Goal: Check status: Check status

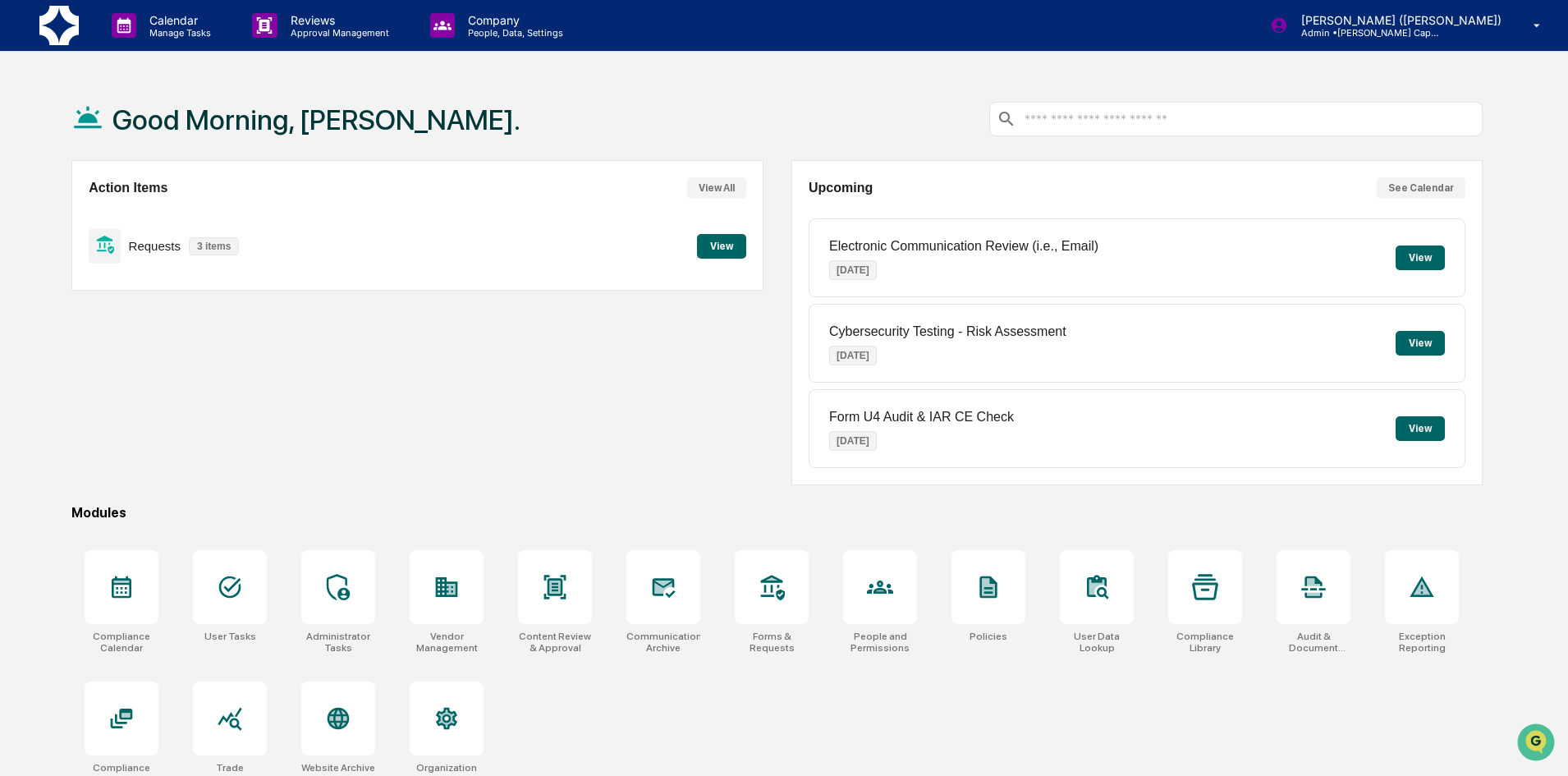
click at [714, 240] on button "View" at bounding box center [721, 246] width 49 height 25
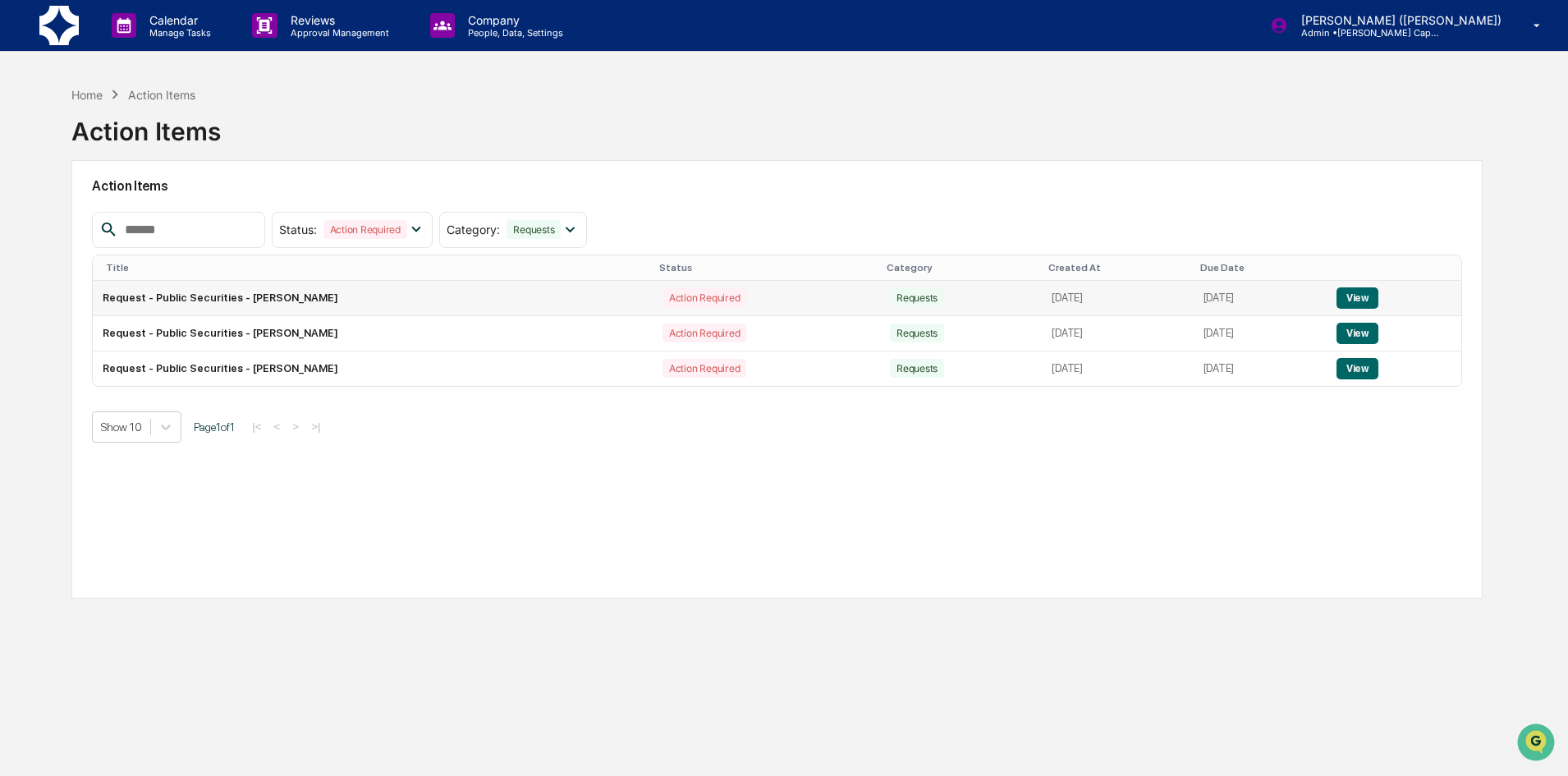
click at [1366, 294] on button "View" at bounding box center [1357, 297] width 42 height 21
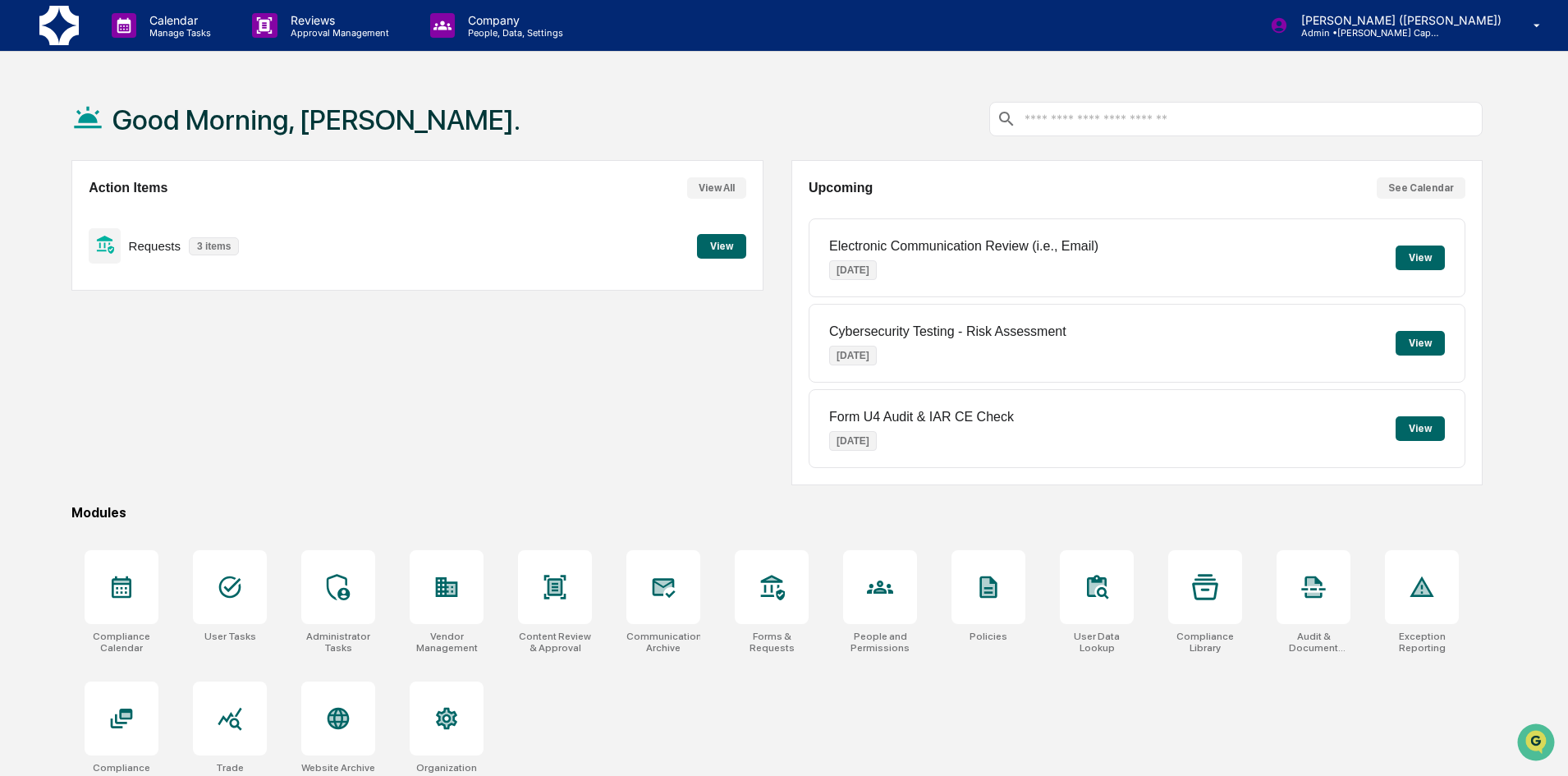
click at [721, 252] on button "View" at bounding box center [721, 246] width 49 height 25
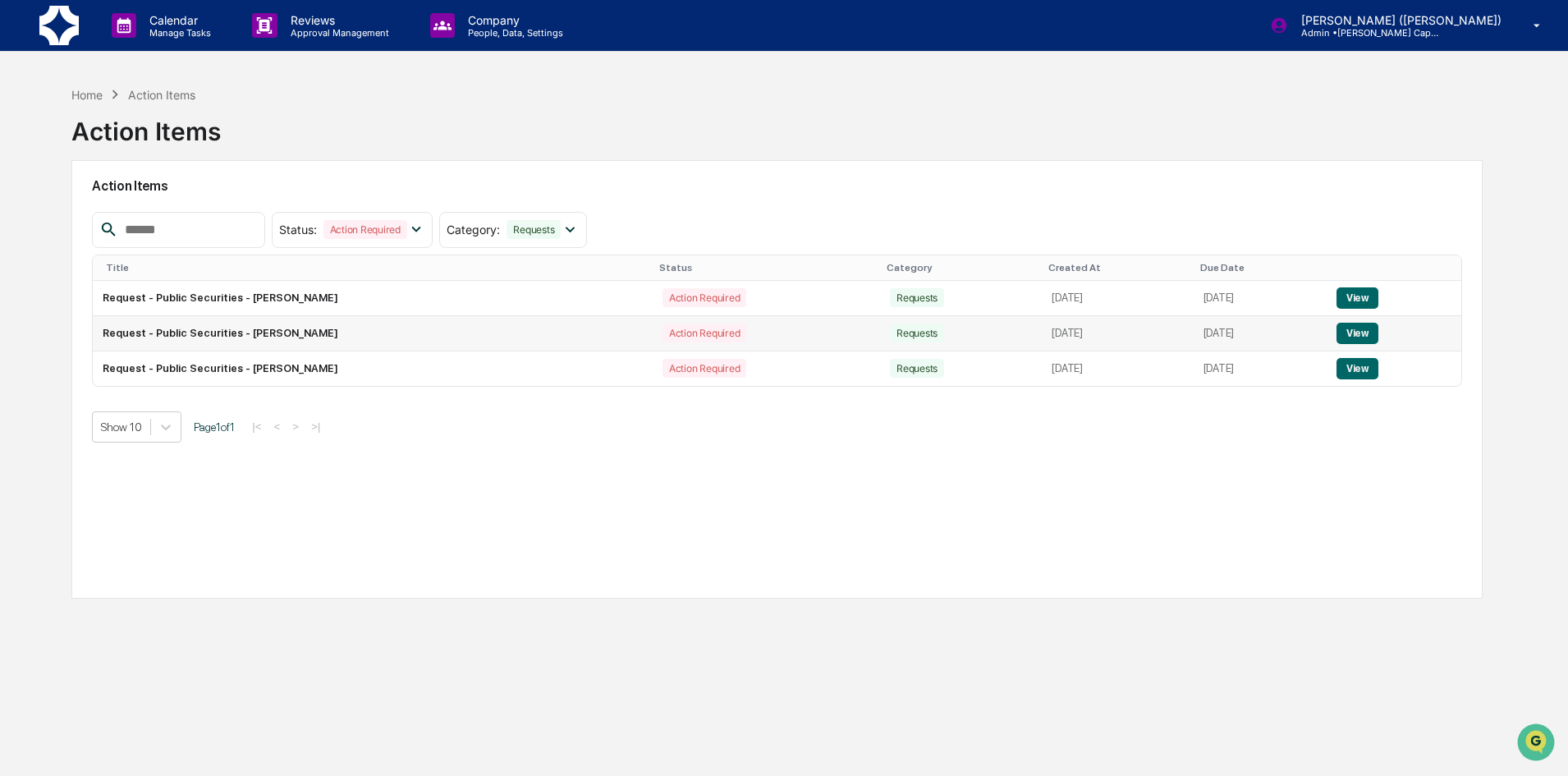
click at [1379, 338] on button "View" at bounding box center [1357, 333] width 42 height 21
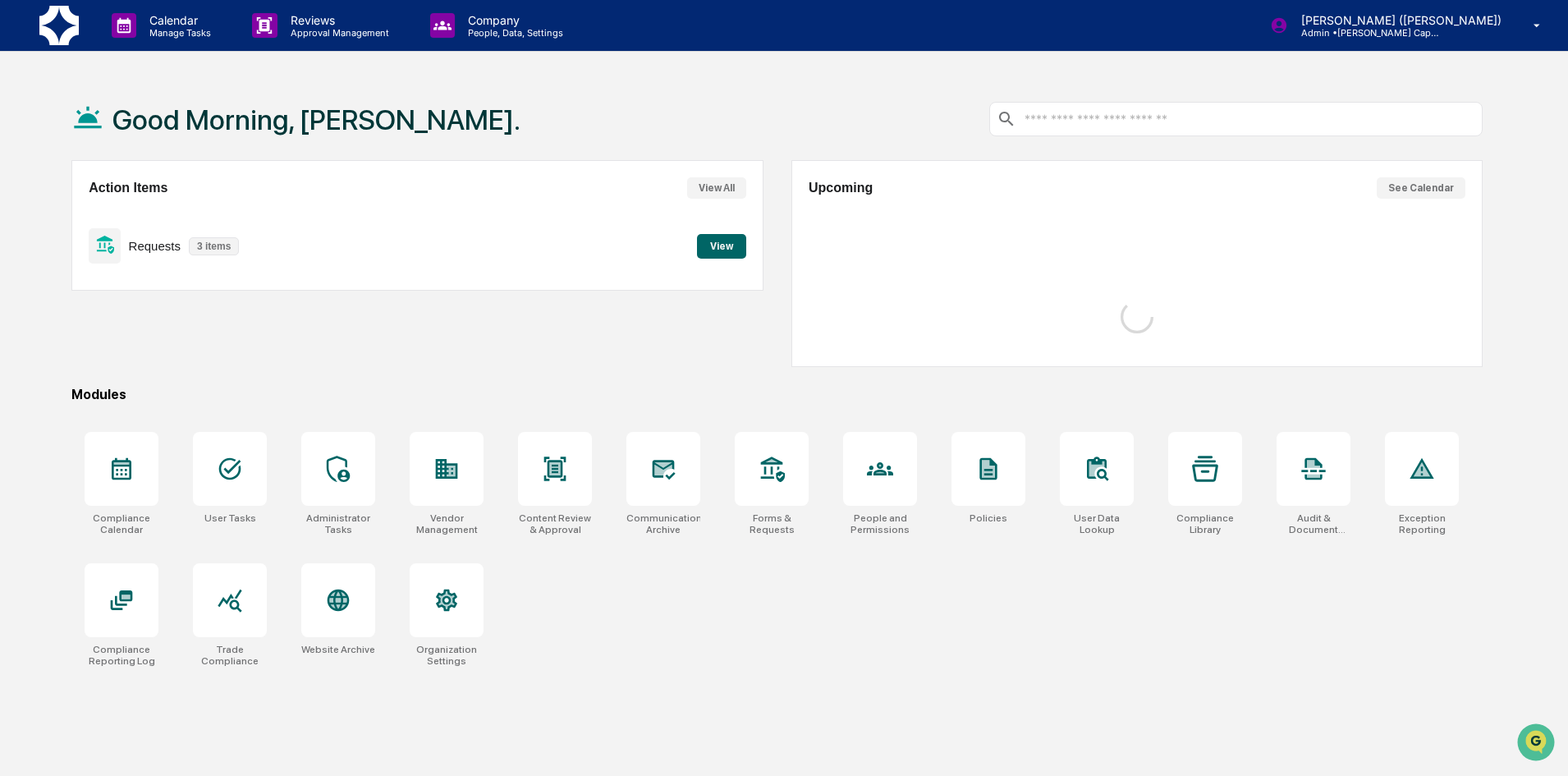
click at [737, 184] on button "View All" at bounding box center [717, 187] width 59 height 21
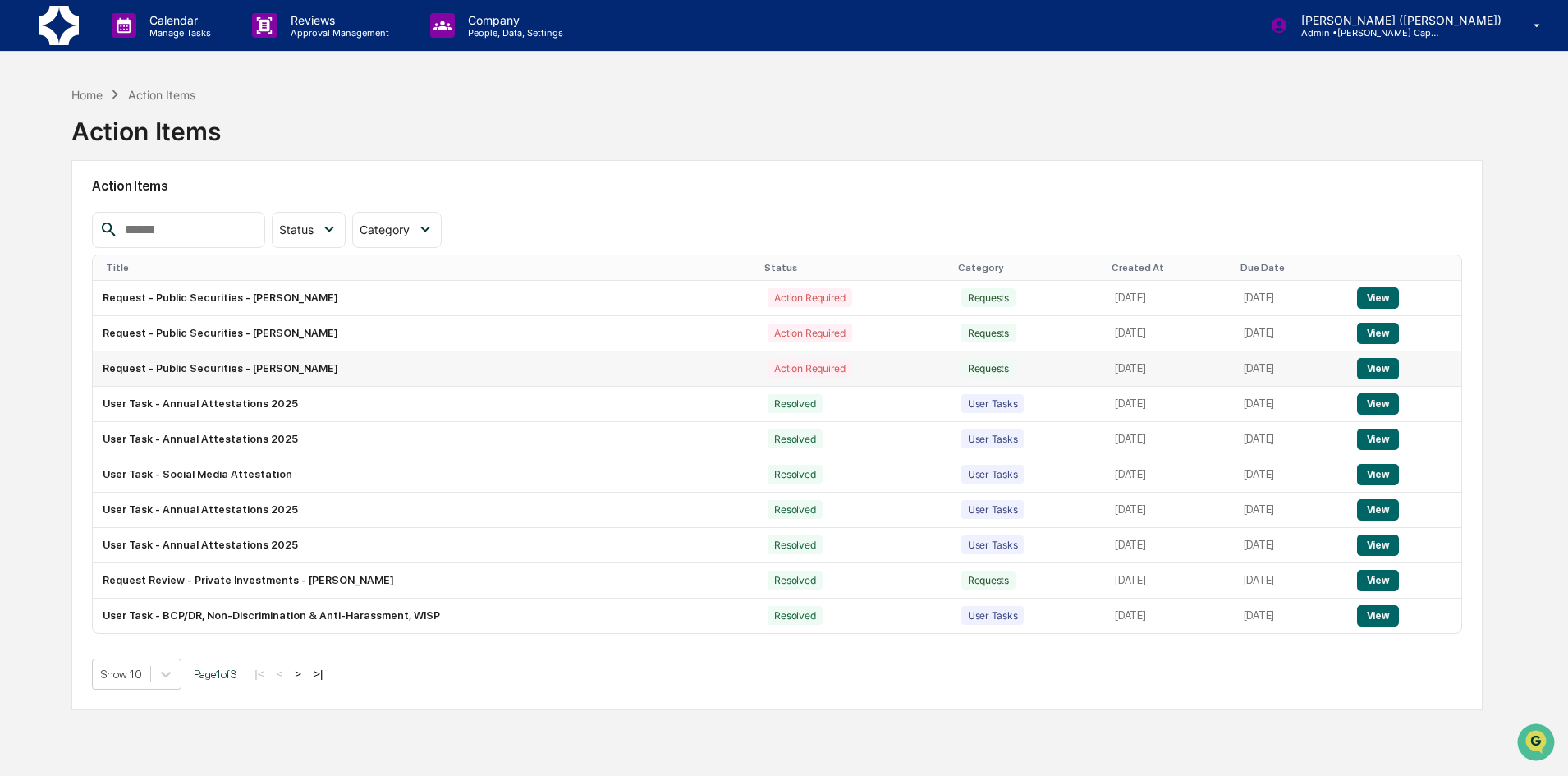
click at [1387, 365] on button "View" at bounding box center [1378, 368] width 42 height 21
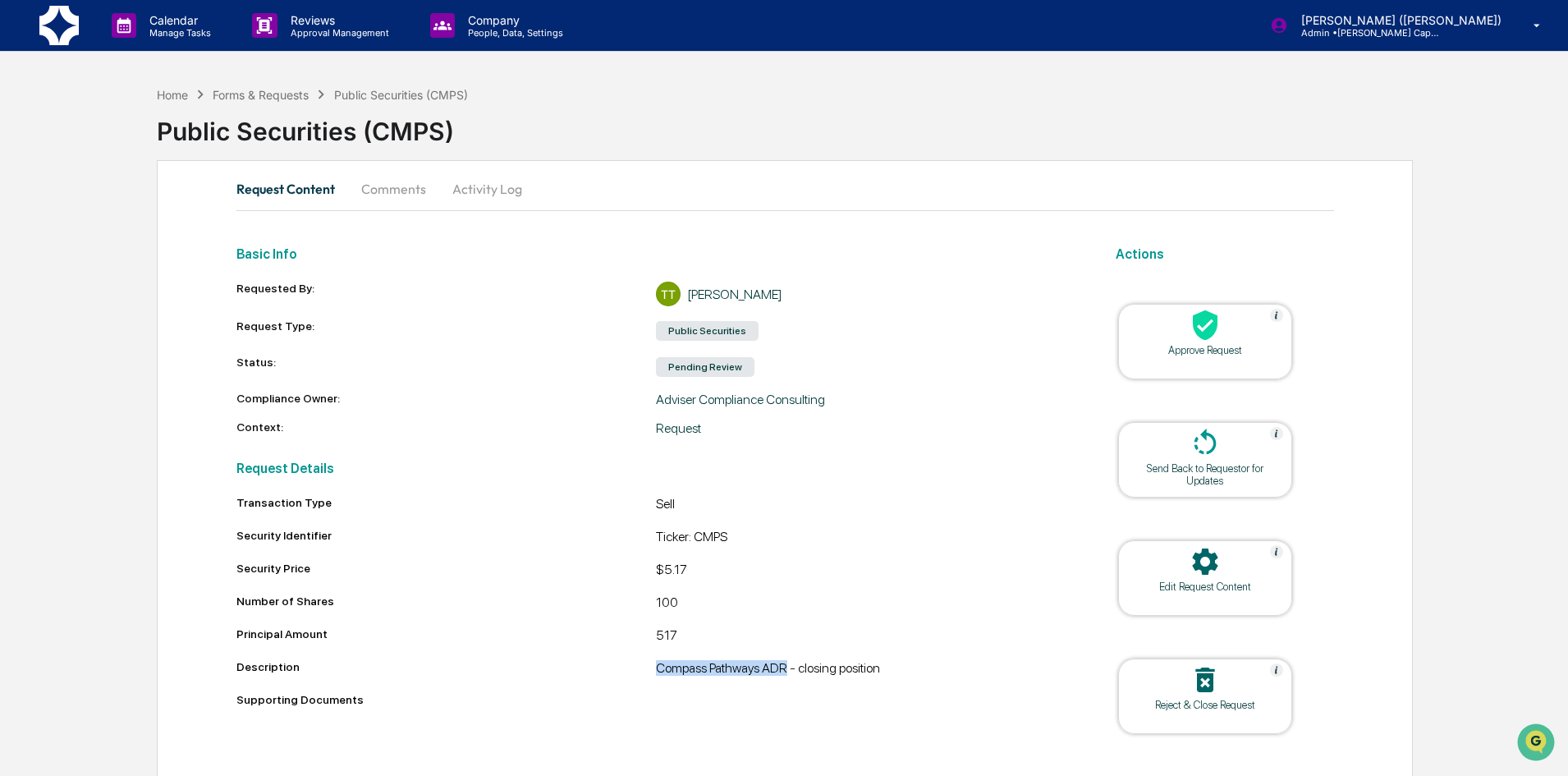
drag, startPoint x: 658, startPoint y: 663, endPoint x: 788, endPoint y: 670, distance: 130.2
click at [788, 670] on div "Compass Pathways ADR - closing position" at bounding box center [866, 671] width 421 height 20
copy div "Compass Pathways ADR"
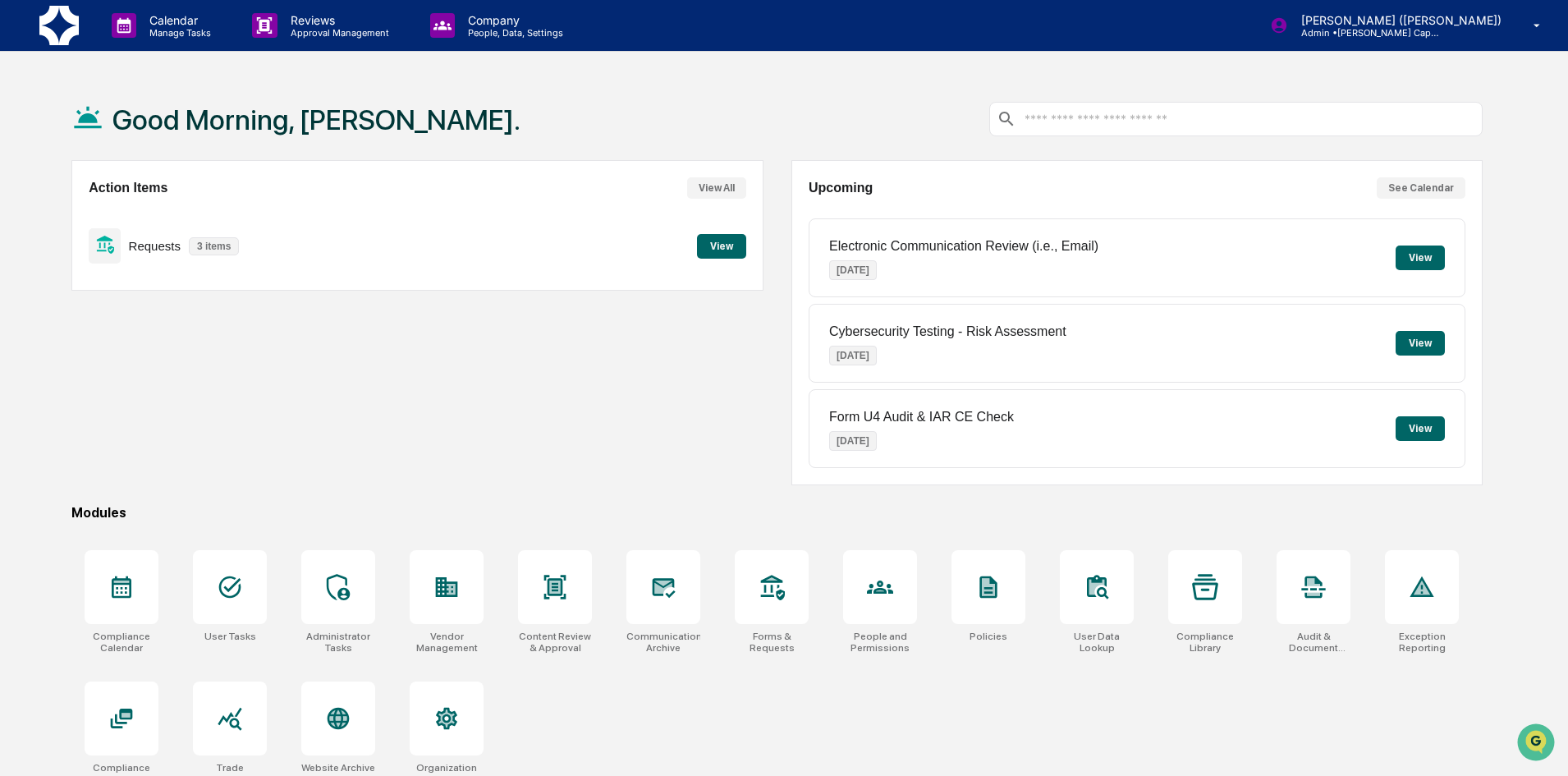
click at [719, 239] on button "View" at bounding box center [721, 246] width 49 height 25
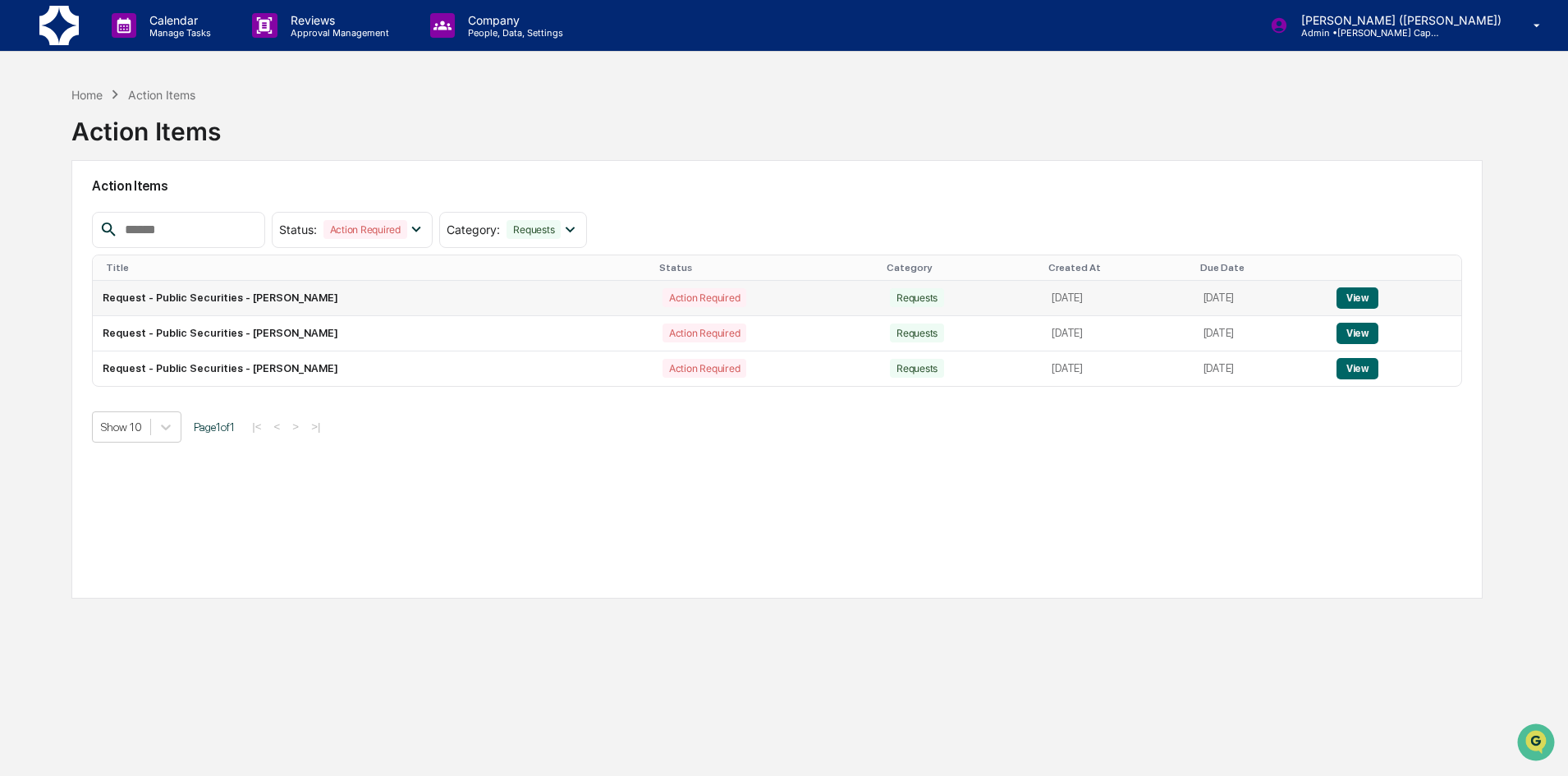
click at [1365, 302] on button "View" at bounding box center [1357, 297] width 42 height 21
